Goal: Obtain resource: Download file/media

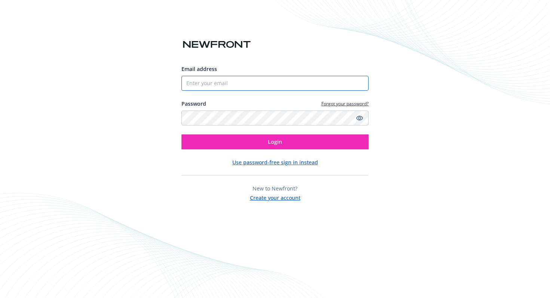
click at [268, 84] on input "Email address" at bounding box center [274, 83] width 187 height 15
type input "[EMAIL_ADDRESS][DOMAIN_NAME]"
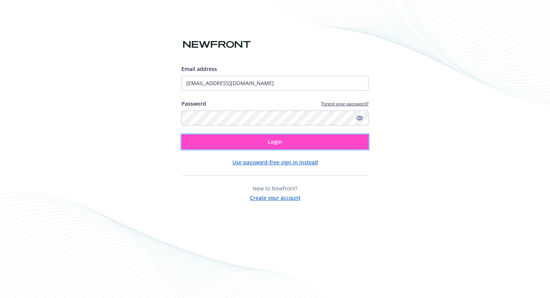
click at [266, 148] on button "Login" at bounding box center [274, 142] width 187 height 15
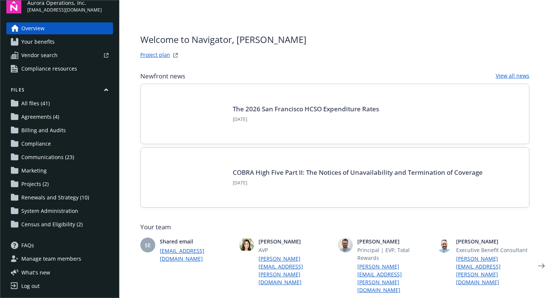
scroll to position [8, 0]
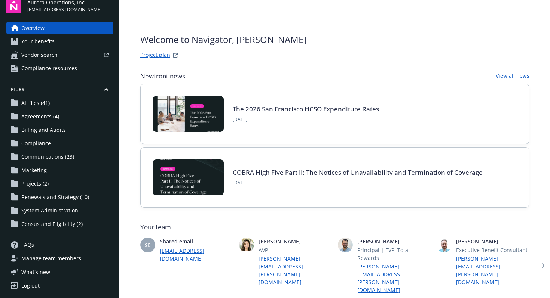
click at [36, 184] on span "Projects (2)" at bounding box center [34, 184] width 27 height 12
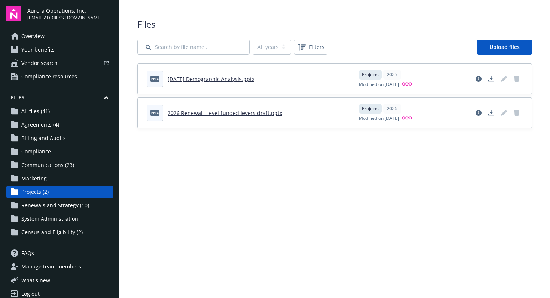
click at [214, 79] on link "August 2025 Demographic Analysis.pptx" at bounding box center [211, 79] width 87 height 7
